Goal: Transaction & Acquisition: Purchase product/service

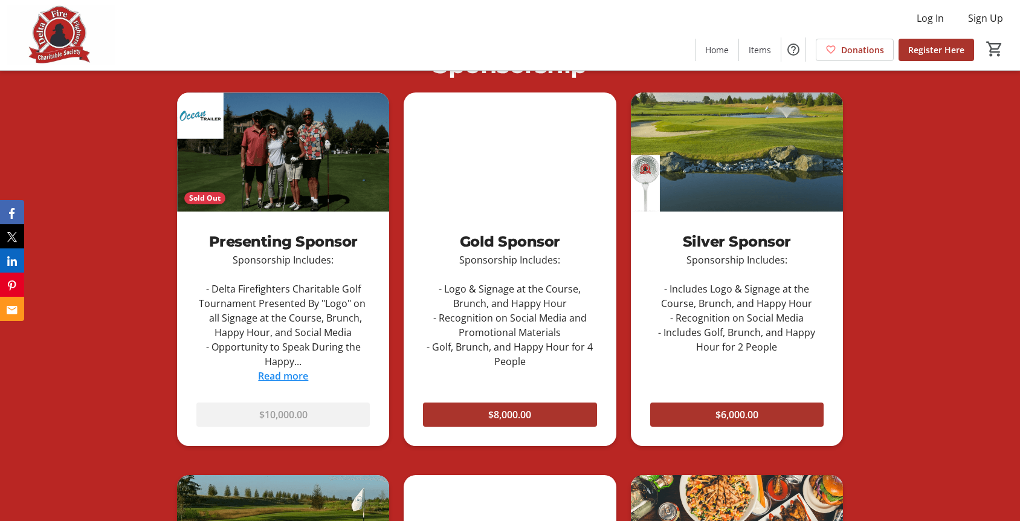
scroll to position [725, 0]
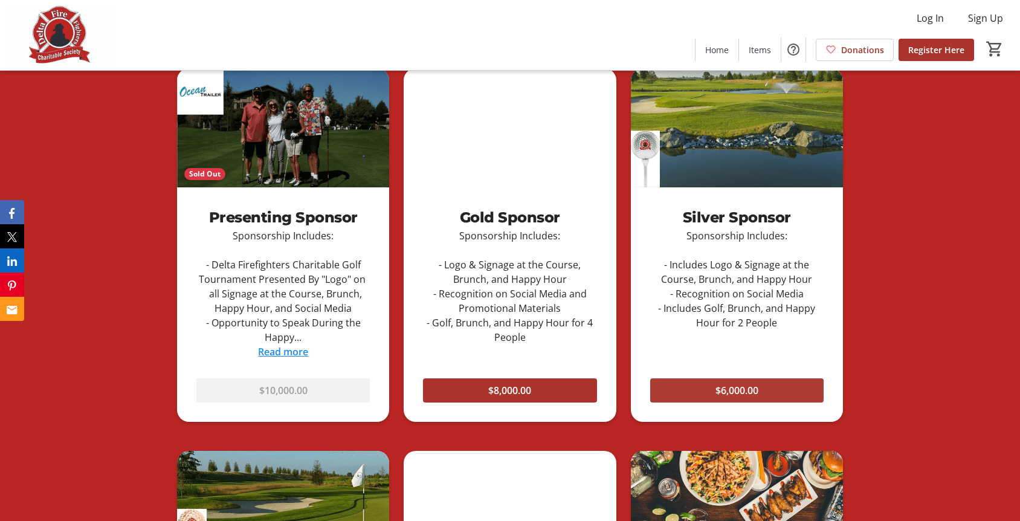
click at [726, 388] on span "$6,000.00" at bounding box center [737, 390] width 43 height 15
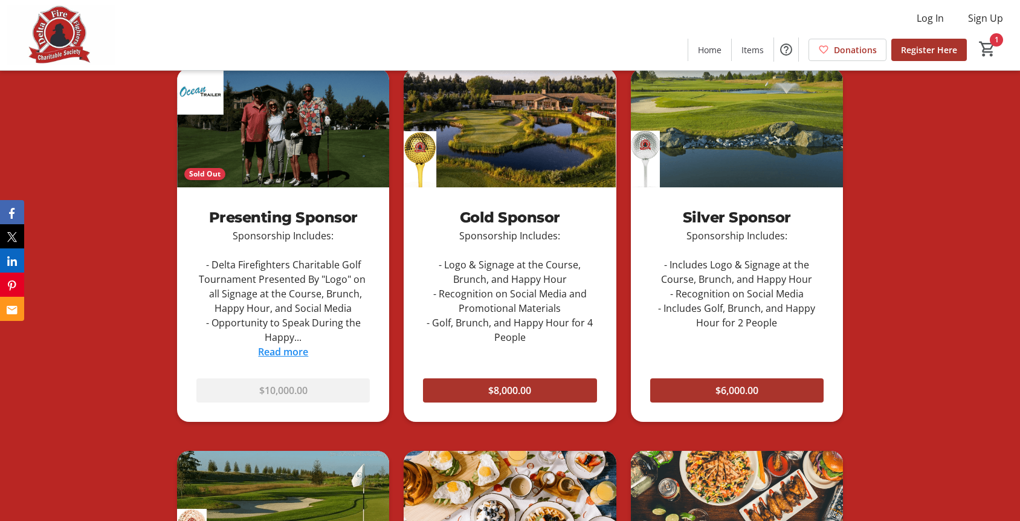
click at [705, 218] on div "Silver Sponsor" at bounding box center [738, 218] width 174 height 22
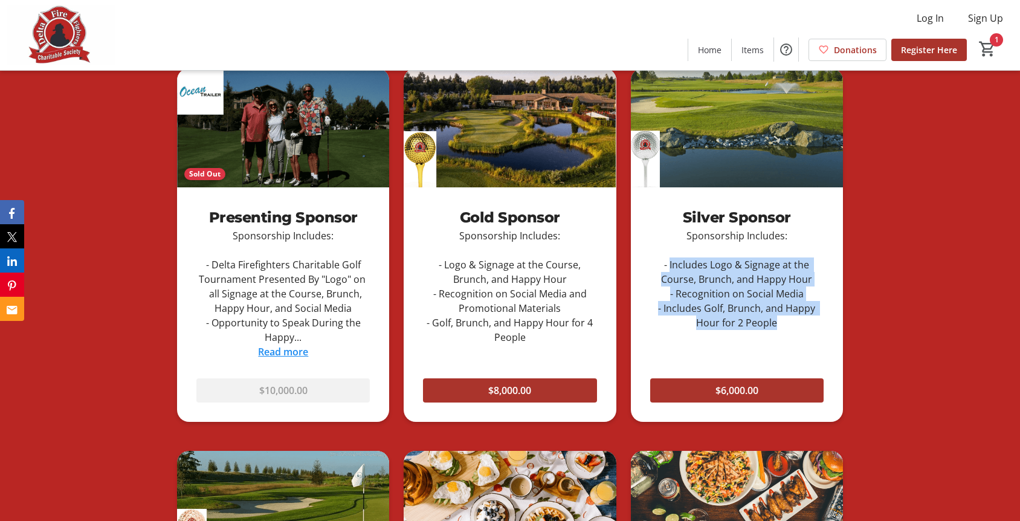
drag, startPoint x: 670, startPoint y: 264, endPoint x: 786, endPoint y: 330, distance: 133.8
click at [786, 331] on div "Silver Sponsor Sponsorship Includes: - Includes Logo & Signage at the Course, B…" at bounding box center [737, 263] width 212 height 152
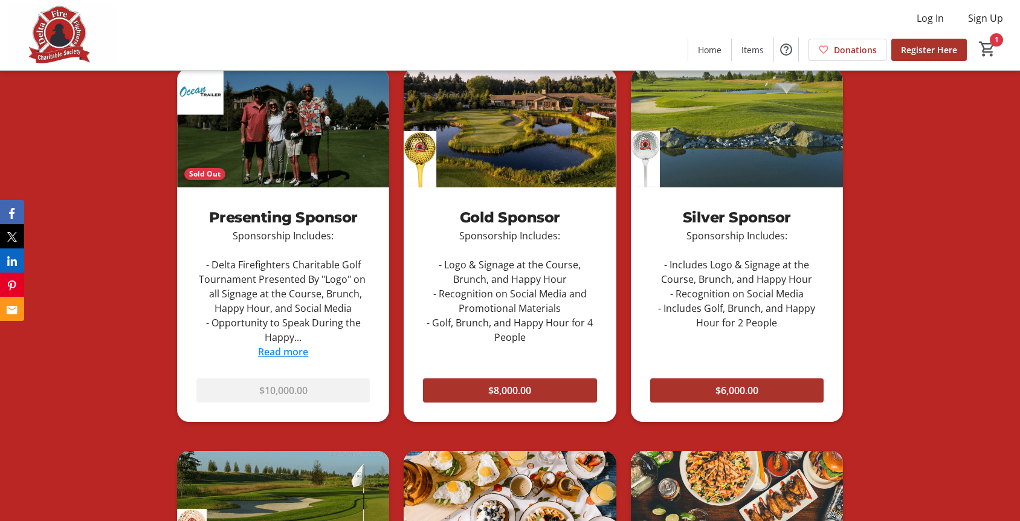
click at [790, 328] on div "Sponsorship Includes: - Includes Logo & Signage at the Course, Brunch, and Happ…" at bounding box center [738, 280] width 174 height 102
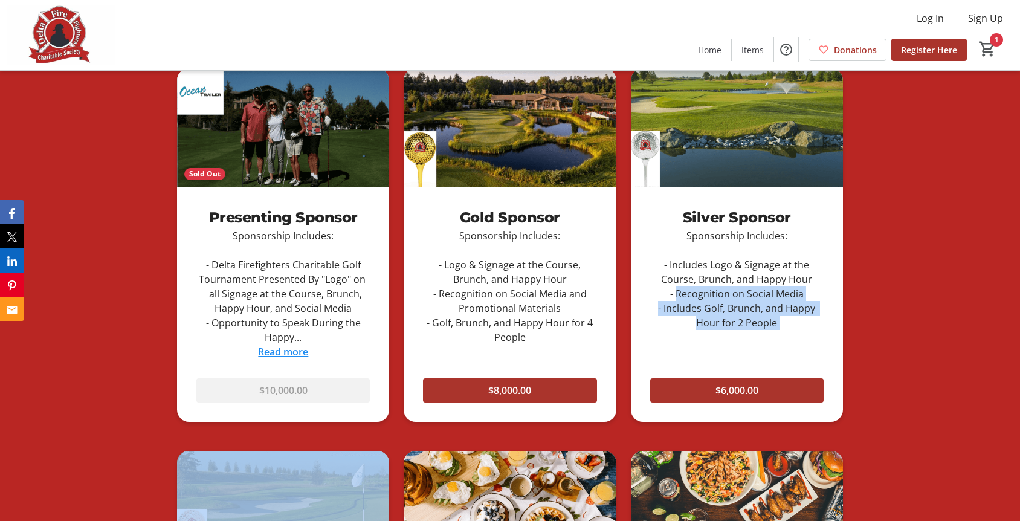
drag, startPoint x: 790, startPoint y: 328, endPoint x: 681, endPoint y: 299, distance: 112.5
click at [680, 299] on div "Sponsorship Includes: - Includes Logo & Signage at the Course, Brunch, and Happ…" at bounding box center [738, 280] width 174 height 102
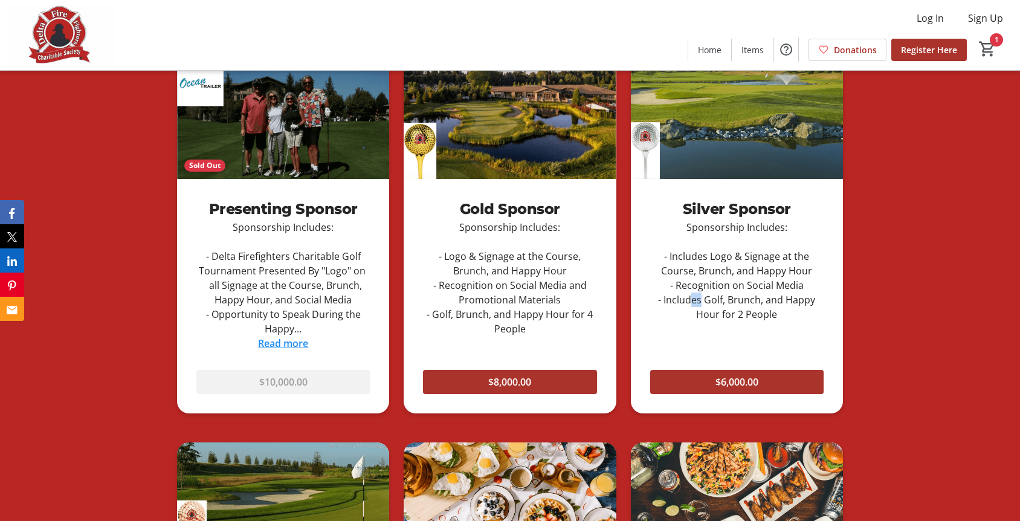
click at [690, 307] on div "Sponsorship Includes: - Includes Logo & Signage at the Course, Brunch, and Happ…" at bounding box center [738, 271] width 174 height 102
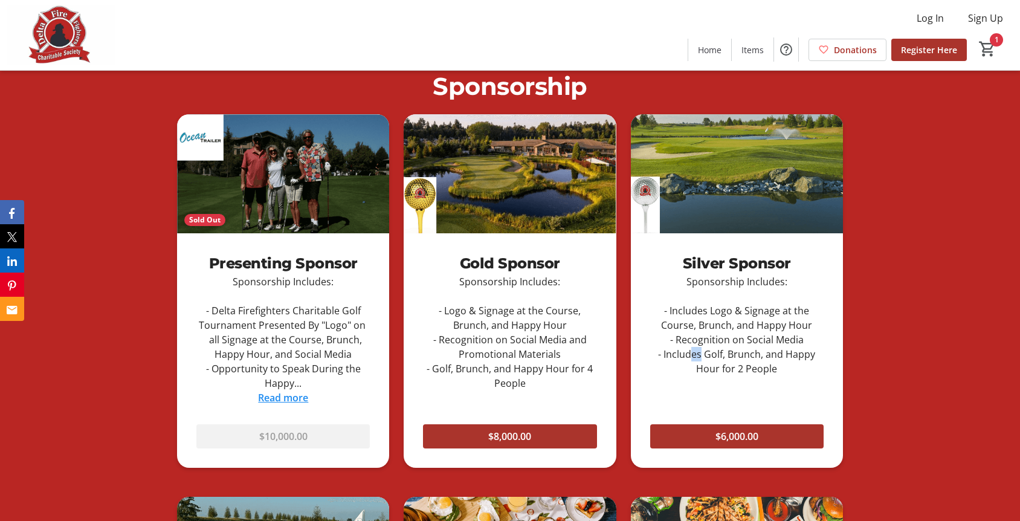
scroll to position [679, 0]
click at [690, 310] on div "Sponsorship Includes: - Includes Logo & Signage at the Course, Brunch, and Happ…" at bounding box center [738, 326] width 174 height 102
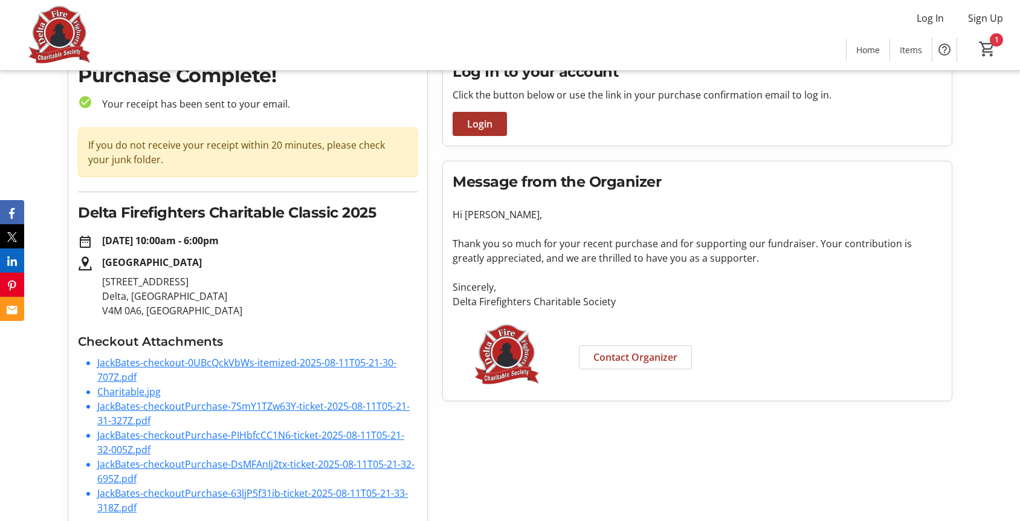
scroll to position [83, 0]
